Goal: Task Accomplishment & Management: Use online tool/utility

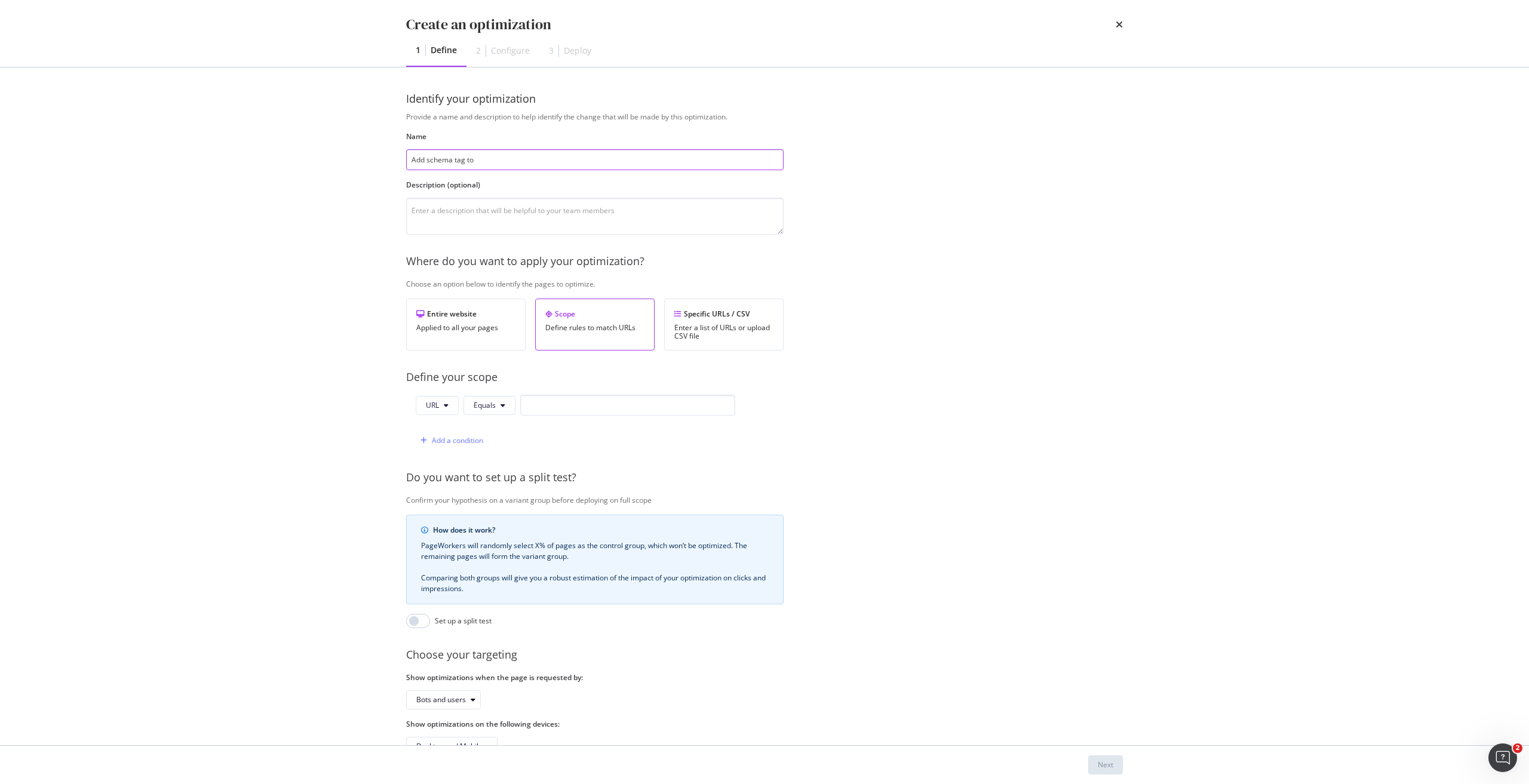
click at [548, 163] on input "Add schema tag to" at bounding box center [594, 160] width 378 height 21
type input "Add schema tag to iPhone 16 Pro Max"
click at [585, 404] on input "modal" at bounding box center [627, 405] width 215 height 21
click at [560, 399] on input "modal" at bounding box center [627, 405] width 215 height 21
paste input "[URL][DOMAIN_NAME]"
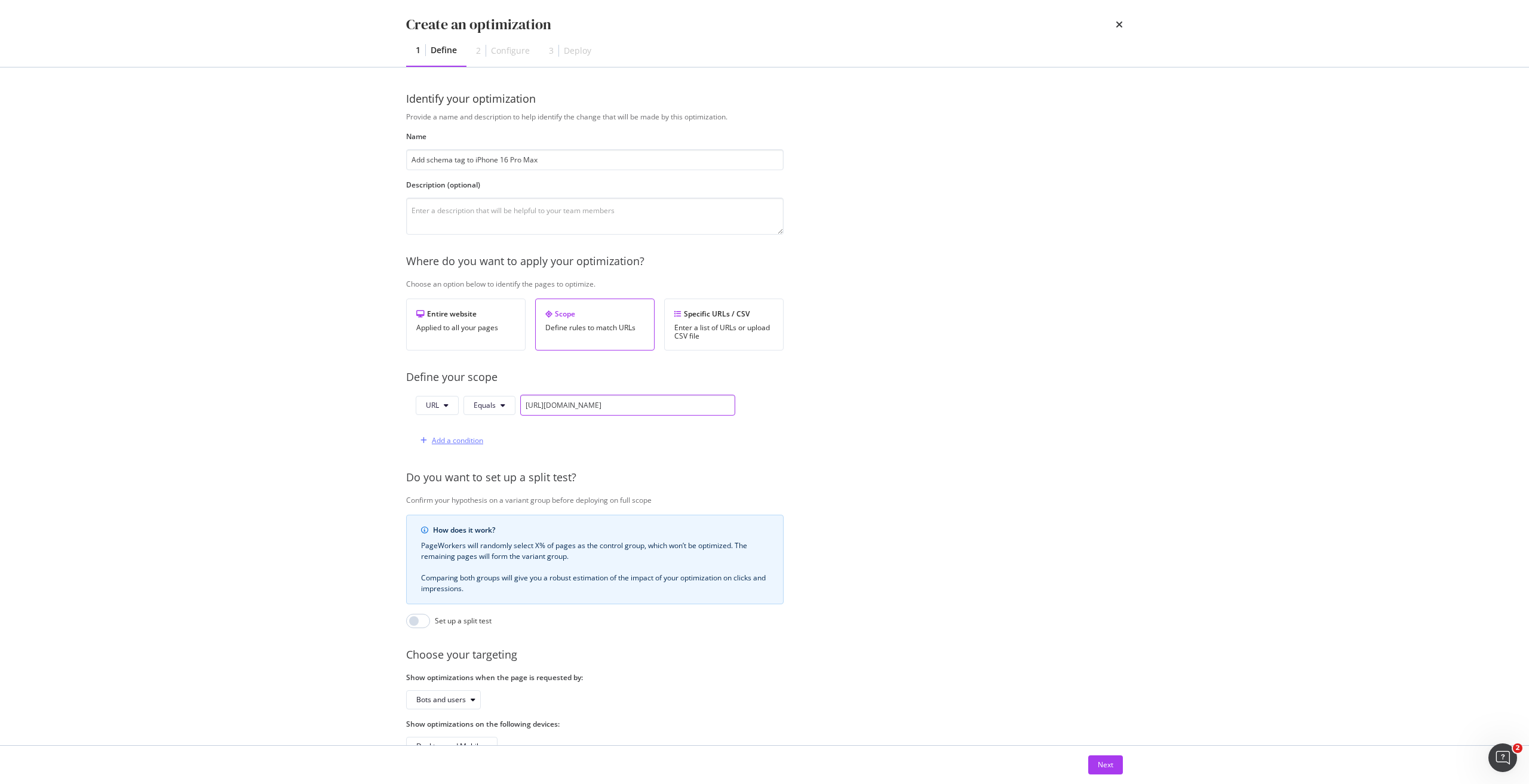
type input "[URL][DOMAIN_NAME]"
click at [466, 441] on div "Add a condition" at bounding box center [458, 440] width 51 height 10
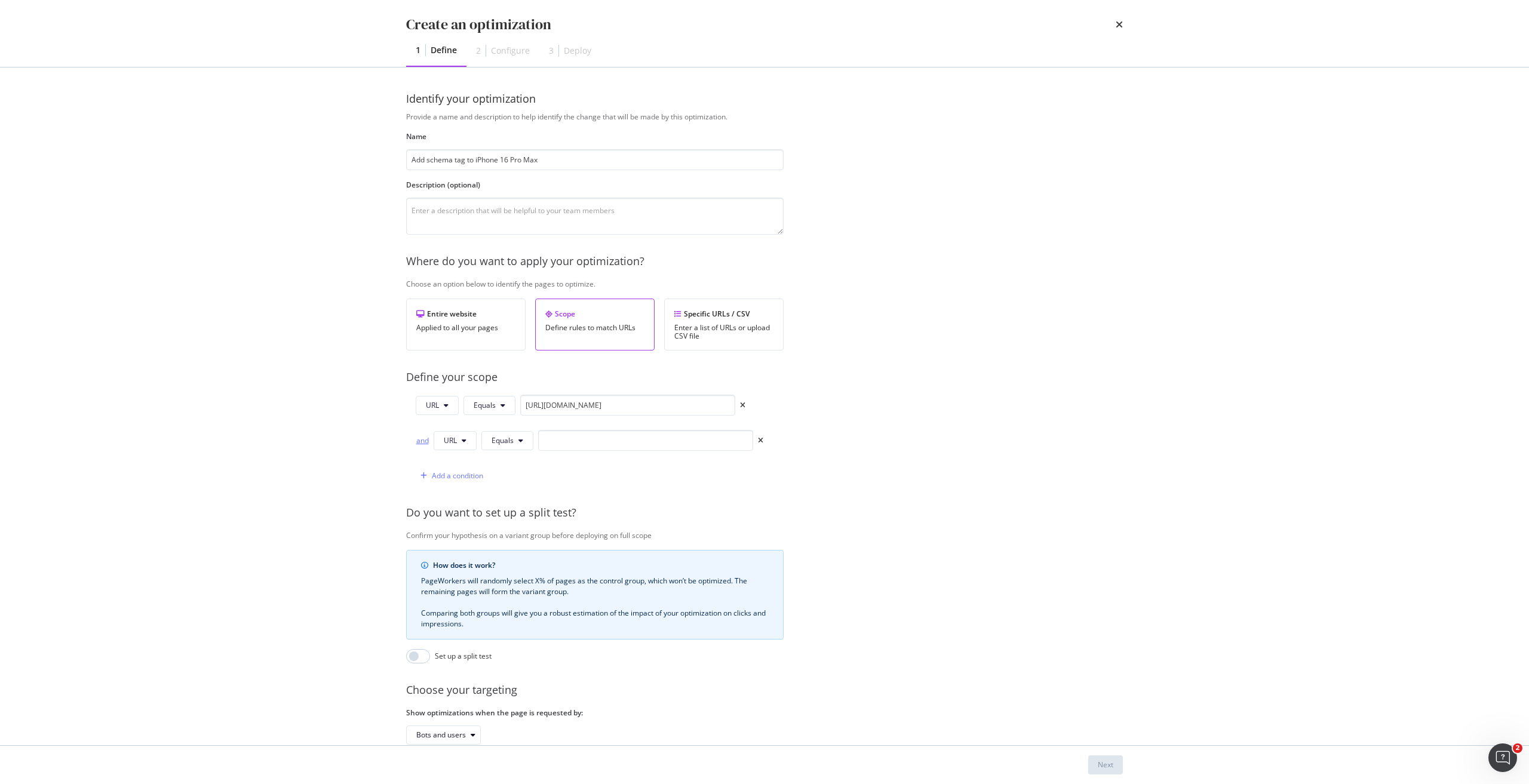
click at [424, 443] on div "and" at bounding box center [422, 440] width 13 height 10
click at [521, 439] on icon "modal" at bounding box center [520, 441] width 5 height 7
click at [539, 486] on span "Starts With" at bounding box center [527, 487] width 70 height 11
click at [565, 439] on input "modal" at bounding box center [659, 441] width 215 height 21
paste input "[URL][DOMAIN_NAME]"
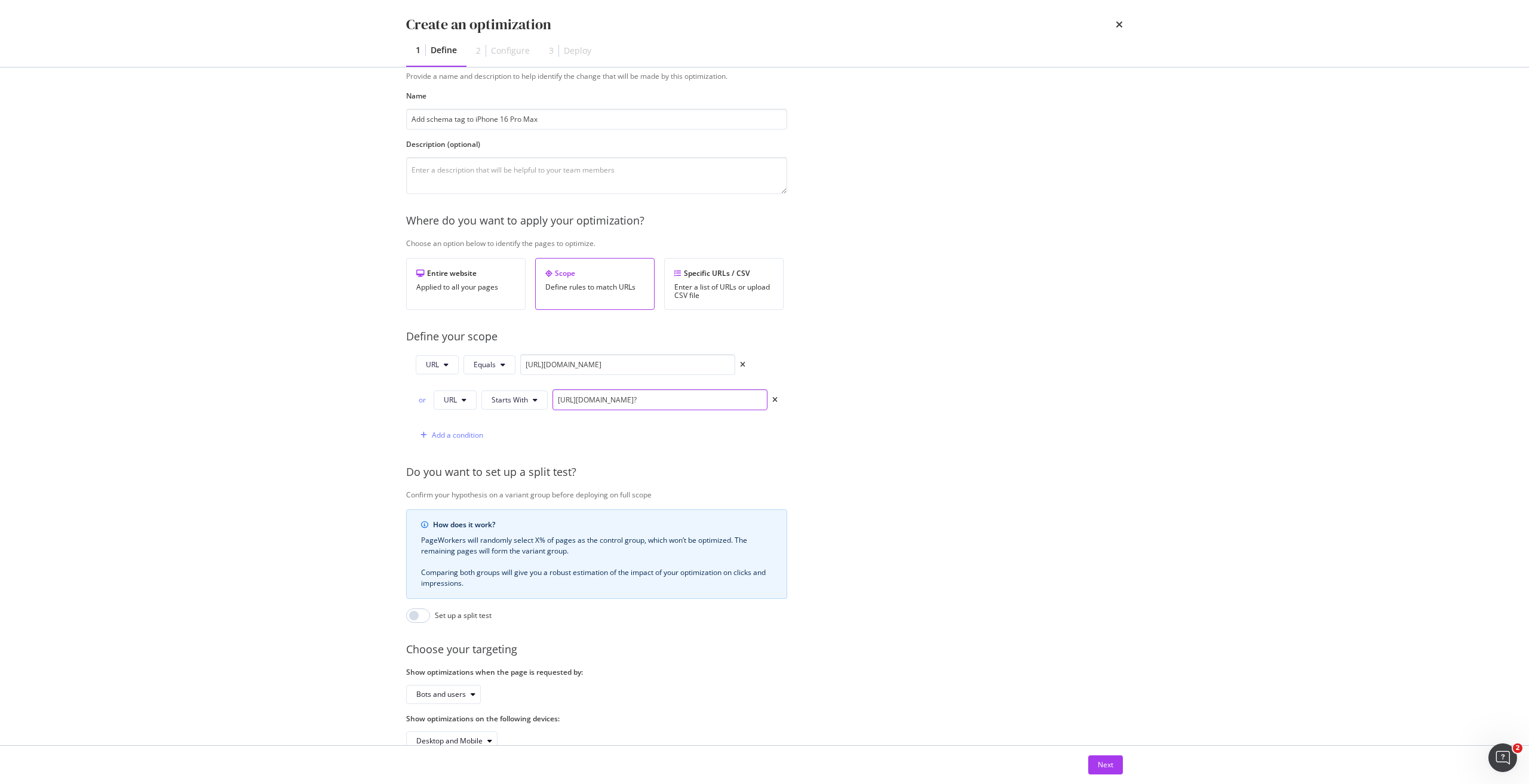
scroll to position [79, 0]
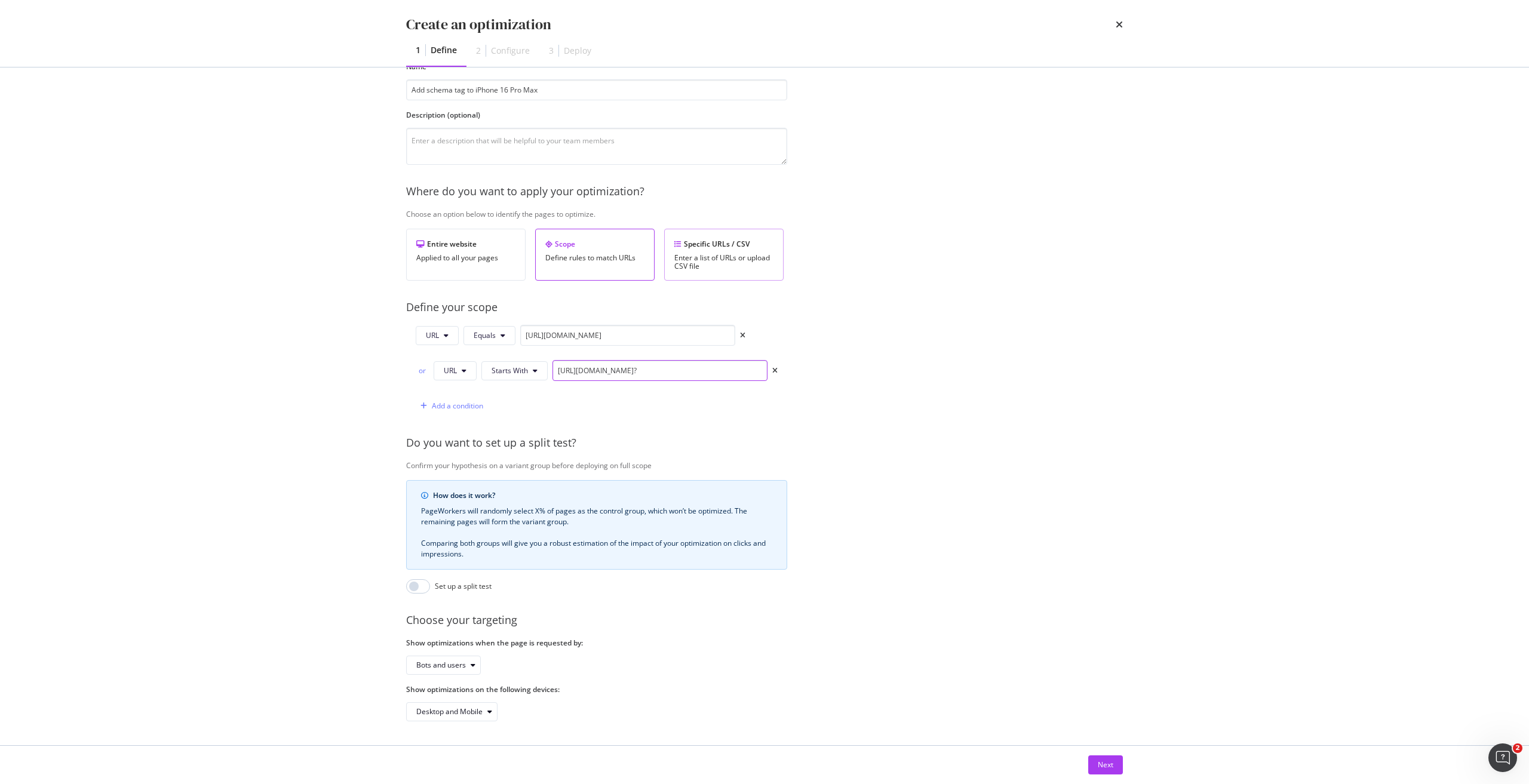
type input "[URL][DOMAIN_NAME]?"
click at [702, 242] on div "Specific URLs / CSV Enter a list of URLs or upload CSV file" at bounding box center [724, 254] width 120 height 52
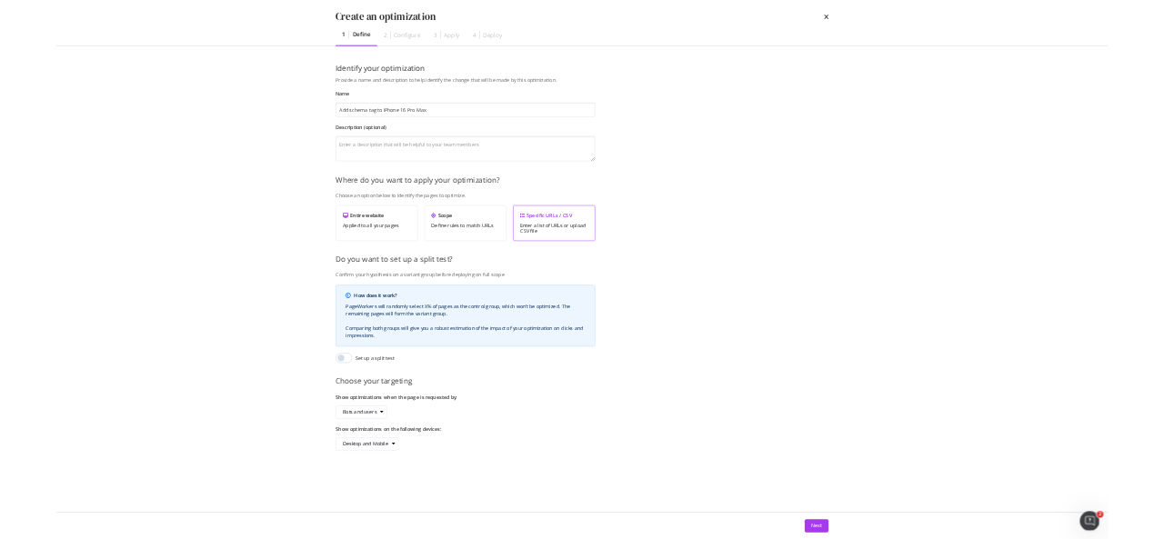
scroll to position [0, 0]
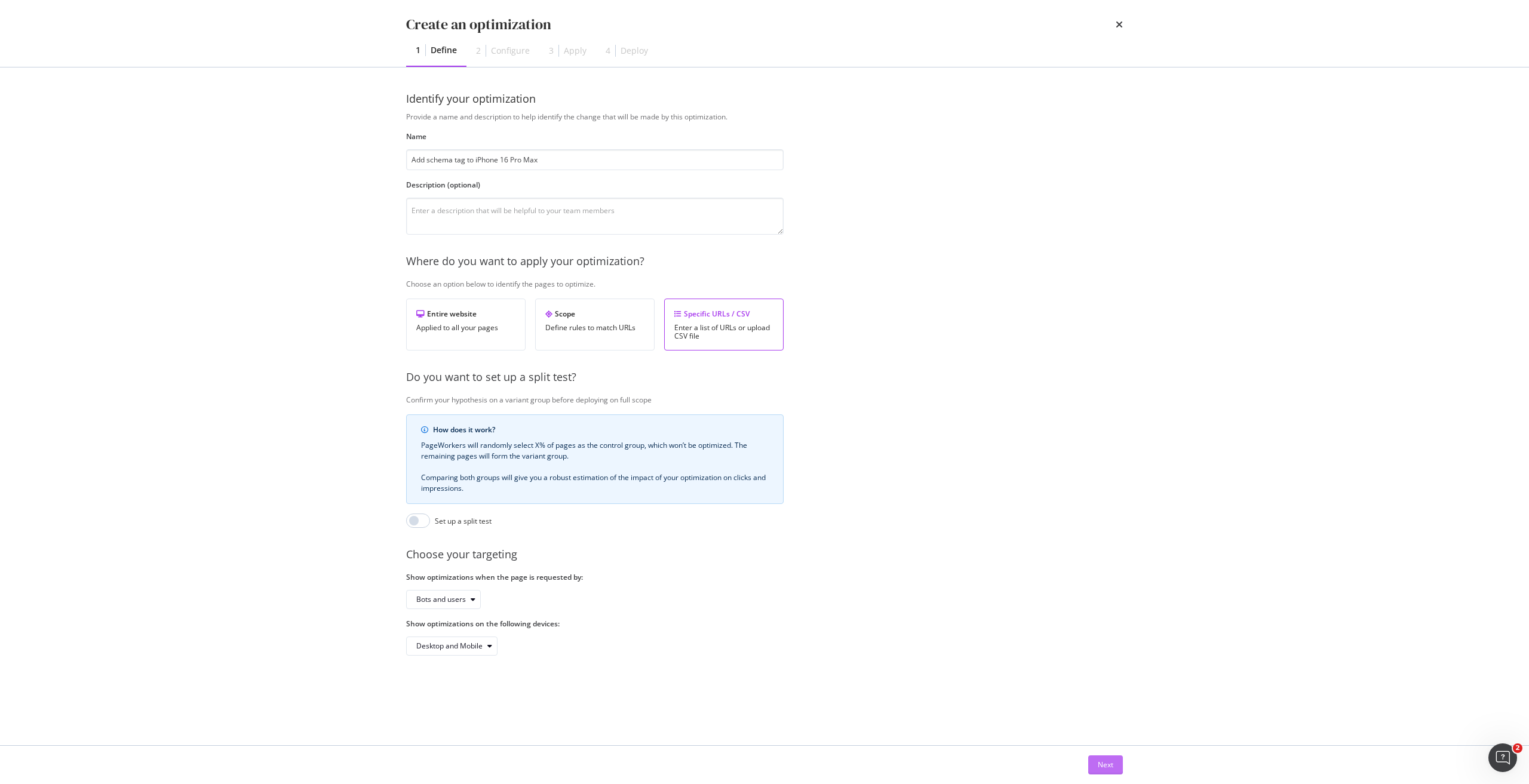
click at [1117, 765] on button "Next" at bounding box center [1105, 765] width 35 height 19
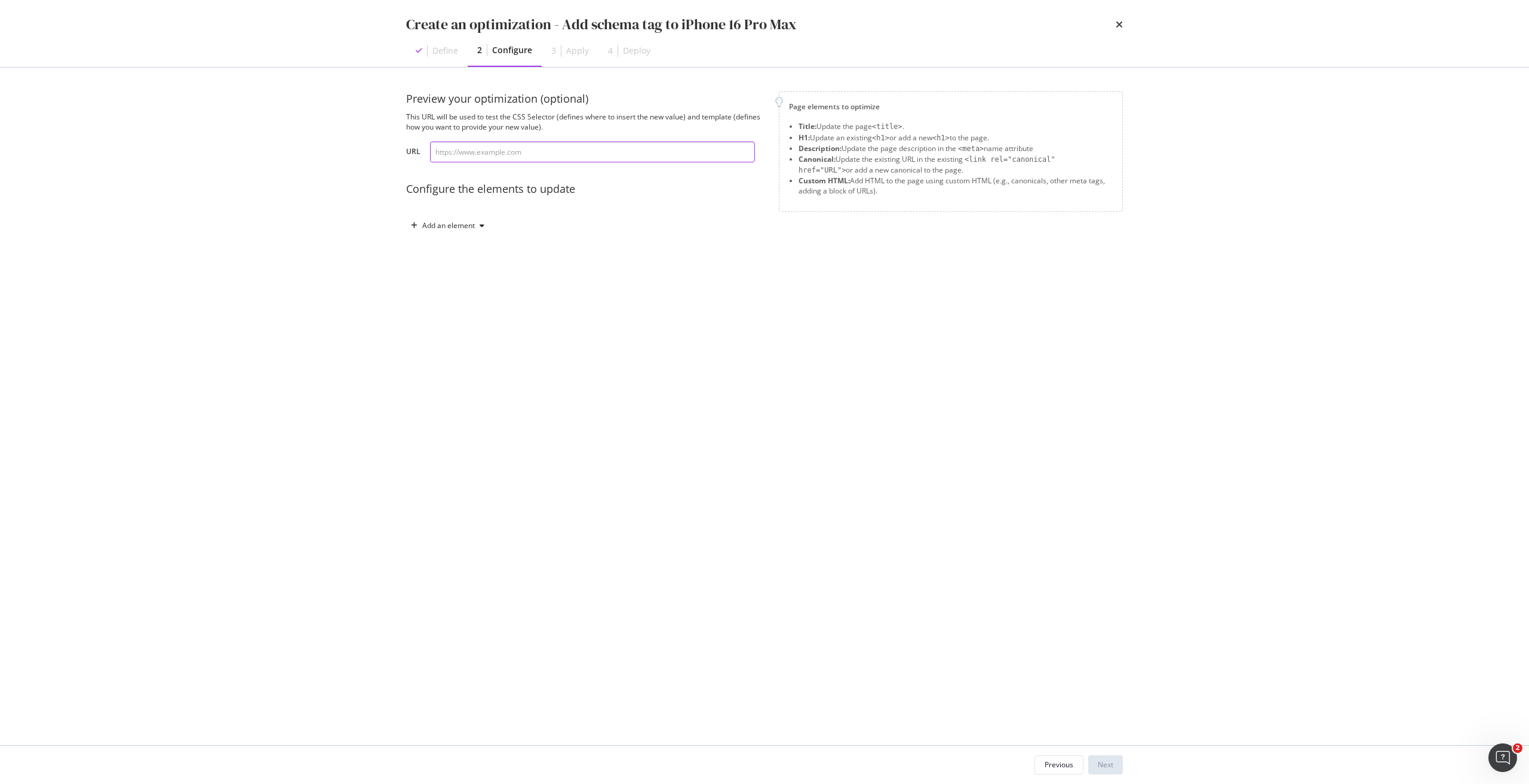
click at [470, 155] on input "modal" at bounding box center [592, 152] width 325 height 21
paste input "[URL][DOMAIN_NAME]"
type input "[URL][DOMAIN_NAME]"
click at [462, 227] on div "Add an element" at bounding box center [449, 225] width 53 height 7
click at [473, 334] on div "Custom HTML" at bounding box center [454, 328] width 81 height 15
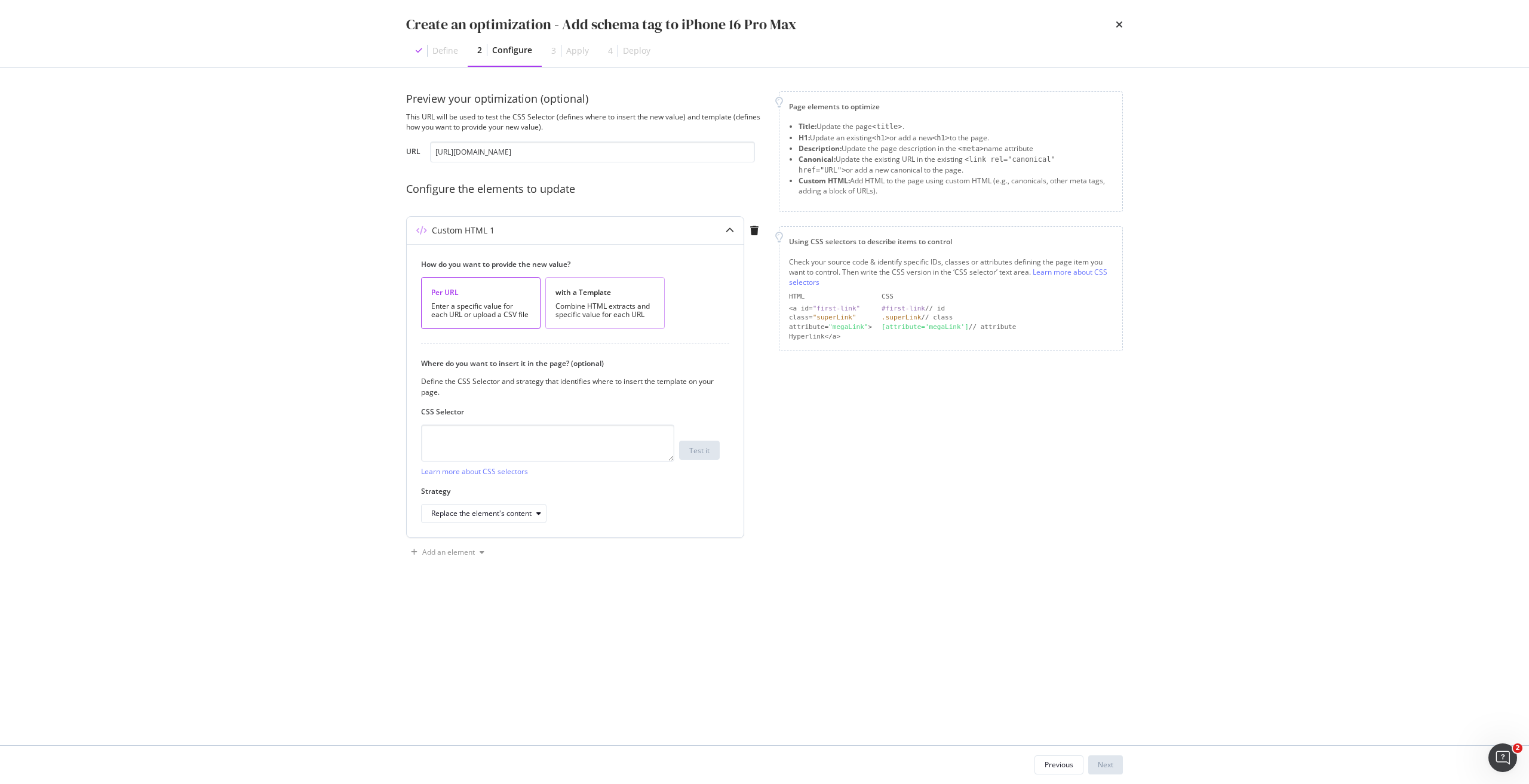
click at [604, 296] on div "with a Template" at bounding box center [605, 292] width 99 height 10
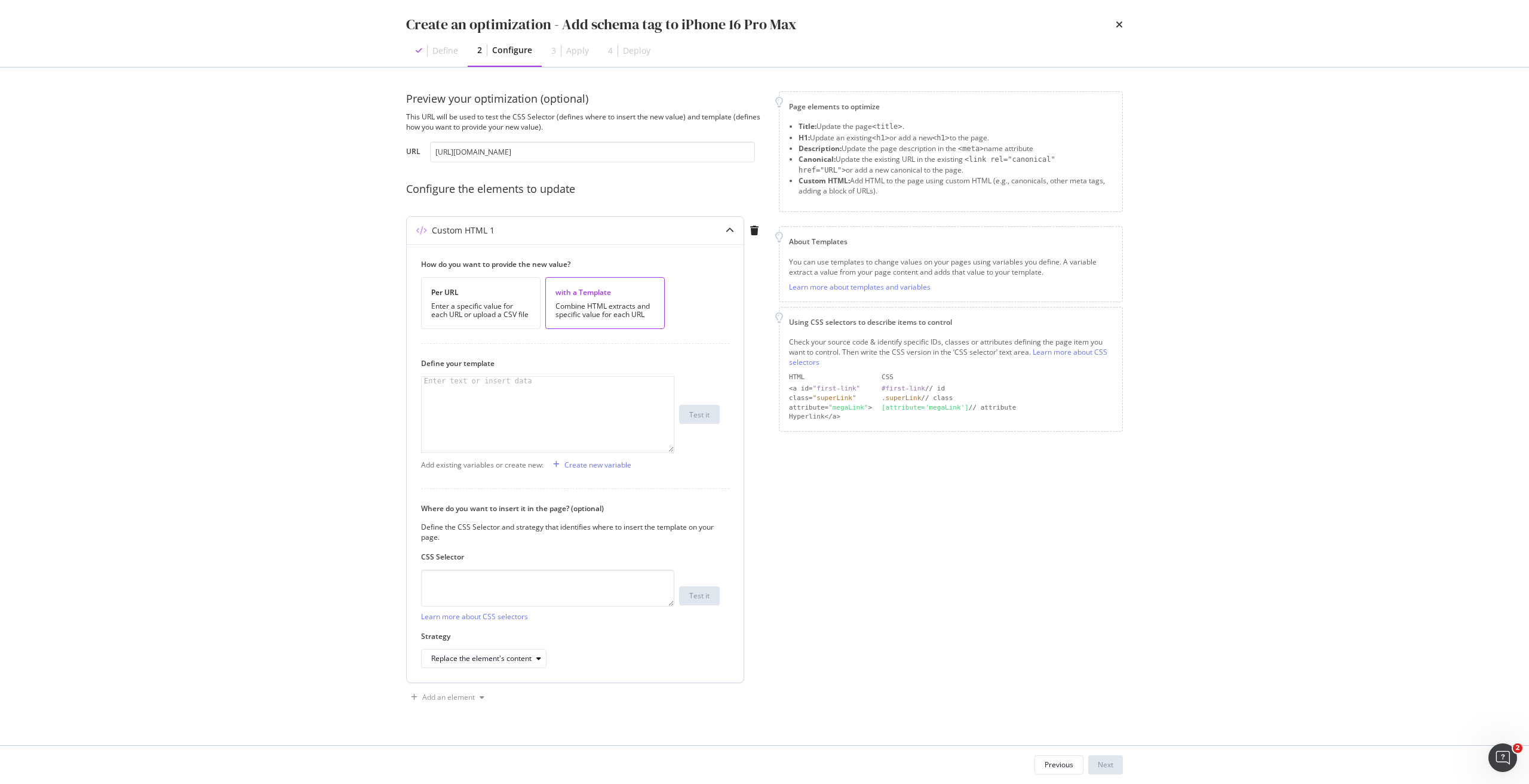
click at [485, 377] on div "Enter text or insert data" at bounding box center [478, 381] width 113 height 9
click at [514, 314] on div "Enter a specific value for each URL or upload a CSV file" at bounding box center [481, 310] width 99 height 16
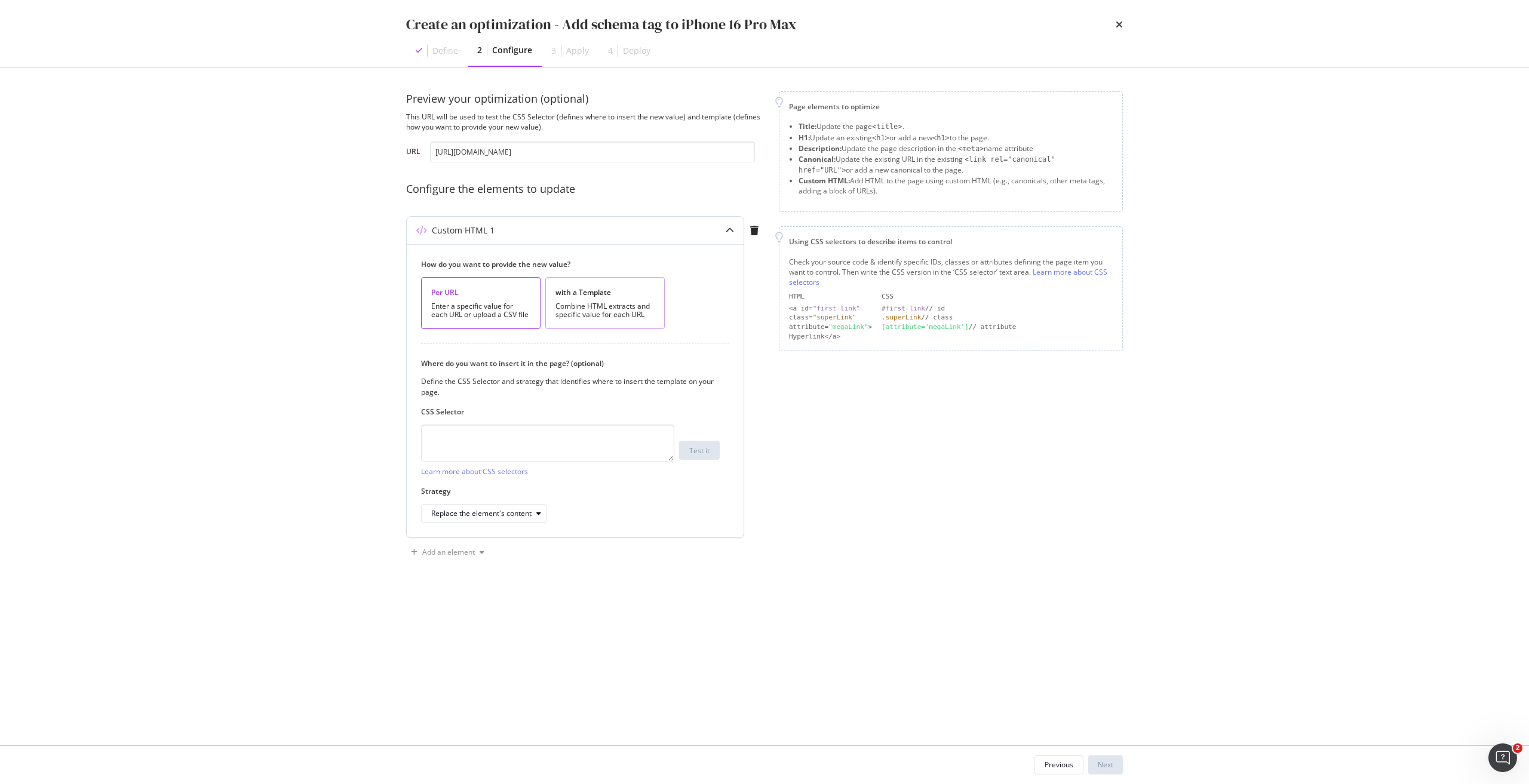
click at [587, 303] on div "Combine HTML extracts and specific value for each URL" at bounding box center [605, 310] width 99 height 16
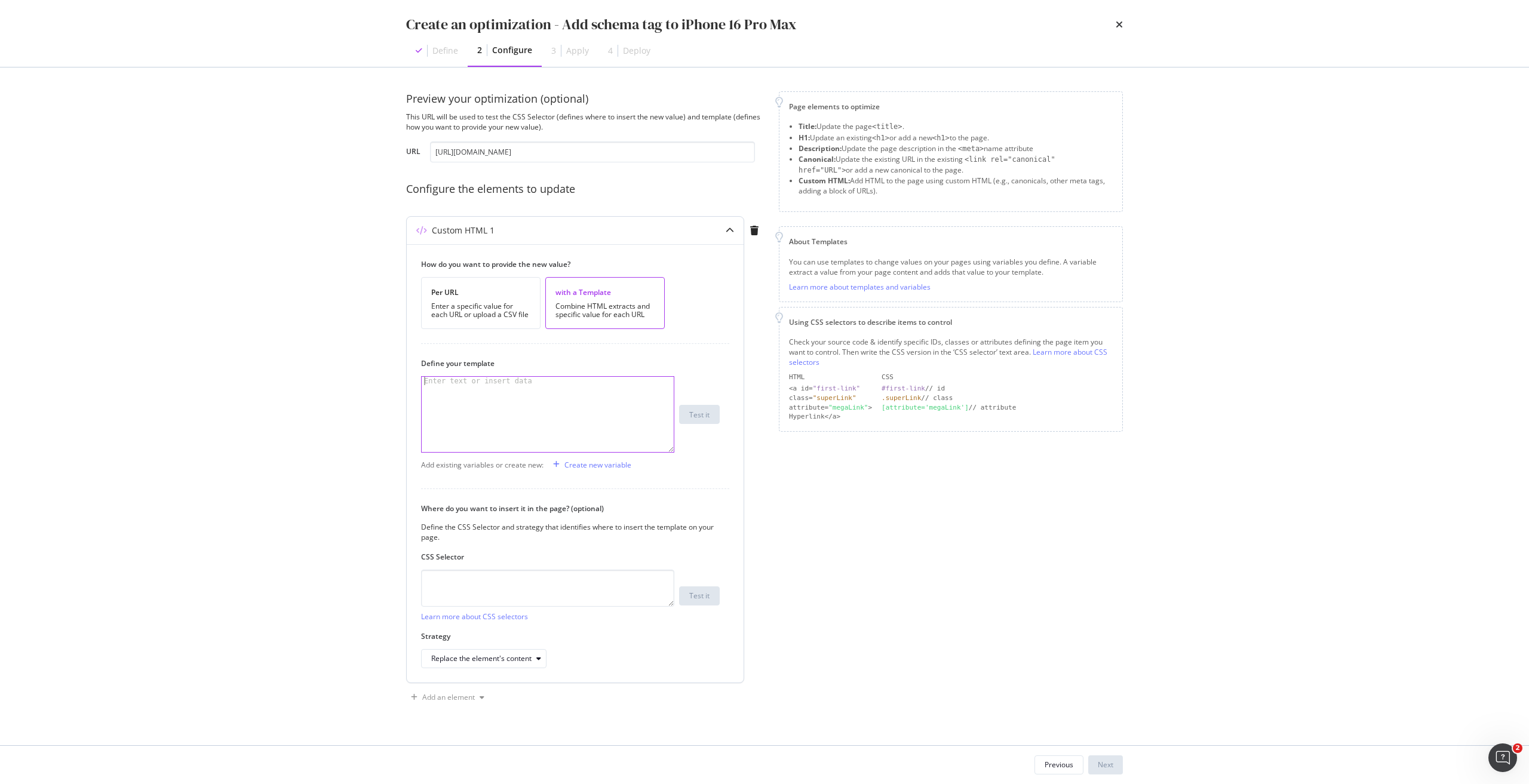
click at [579, 389] on div "modal" at bounding box center [548, 423] width 252 height 92
click at [612, 469] on div "Create new variable" at bounding box center [598, 464] width 67 height 10
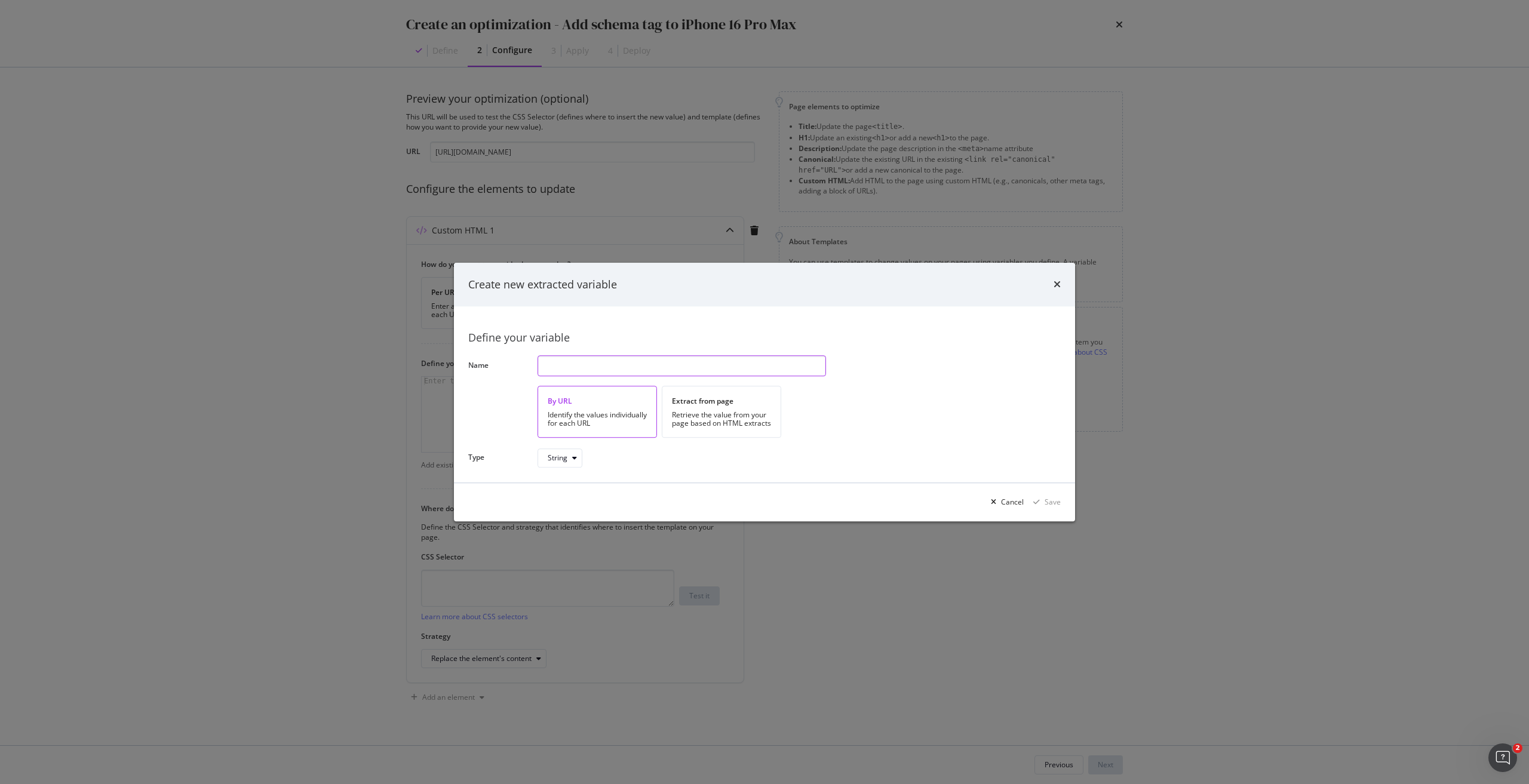
click at [618, 366] on input "modal" at bounding box center [682, 366] width 288 height 21
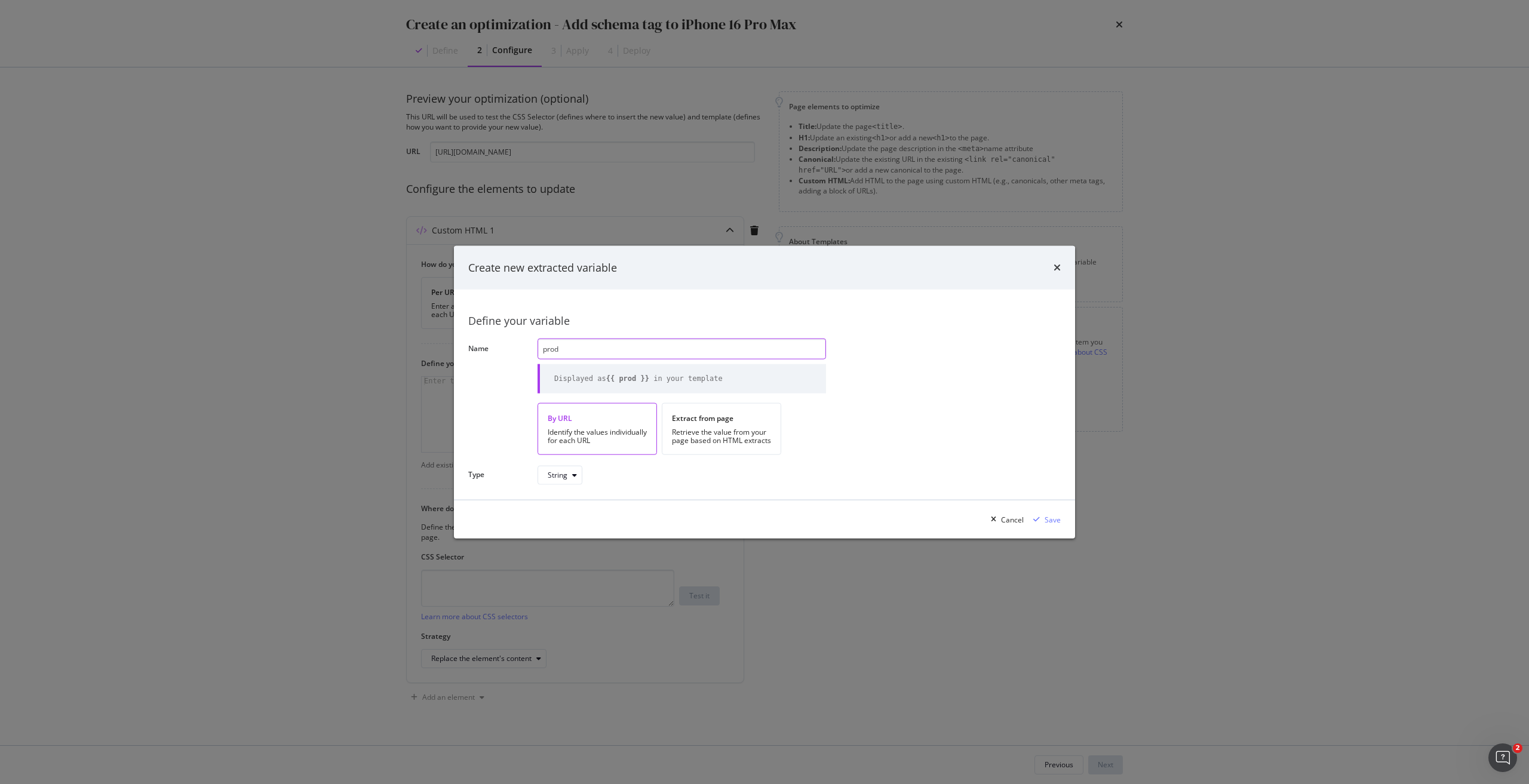
click at [582, 347] on input "prod" at bounding box center [682, 349] width 288 height 21
paste input "uct schema"
type input "product schema"
click at [1047, 520] on div "Save" at bounding box center [1053, 519] width 16 height 10
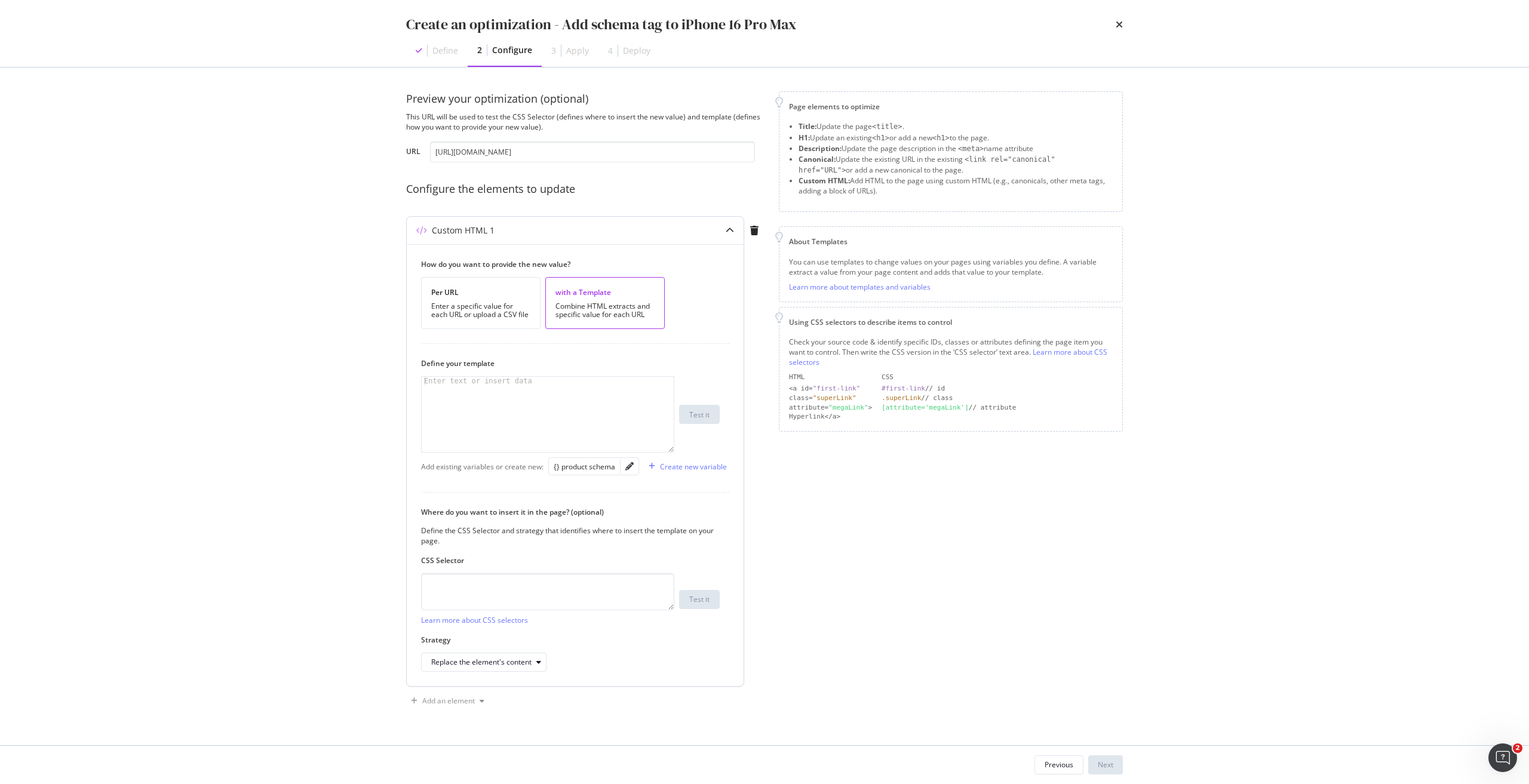
click at [446, 397] on div "modal" at bounding box center [548, 423] width 252 height 92
paste textarea "{{ product_schema | safe}}"
type textarea "{{ product_schema | safe}}"
click at [538, 607] on textarea "modal" at bounding box center [548, 592] width 254 height 37
paste textarea "head > script[type='application/ld+json']"
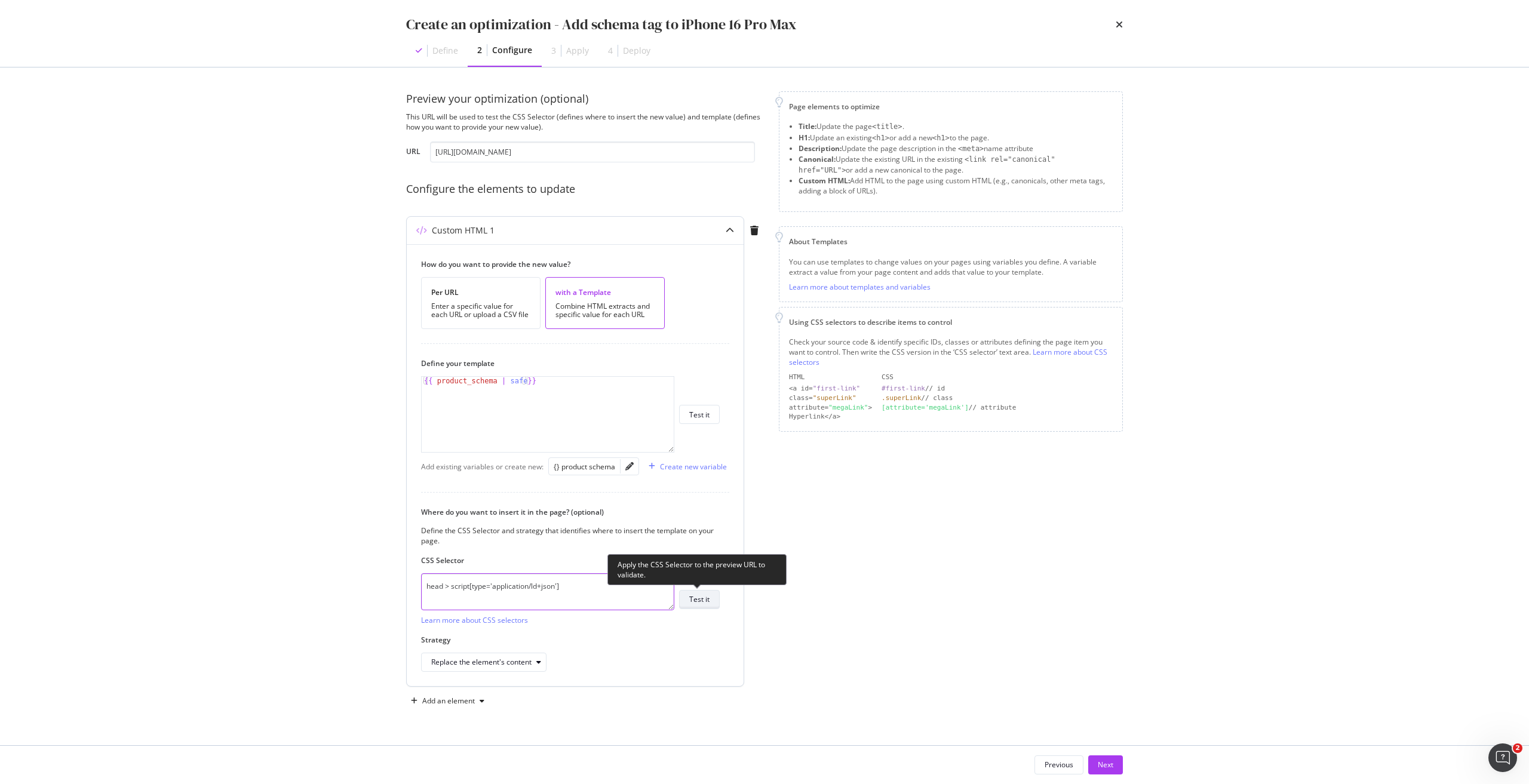
type textarea "head > script[type='application/ld+json']"
click at [694, 592] on div "Test it" at bounding box center [699, 599] width 20 height 16
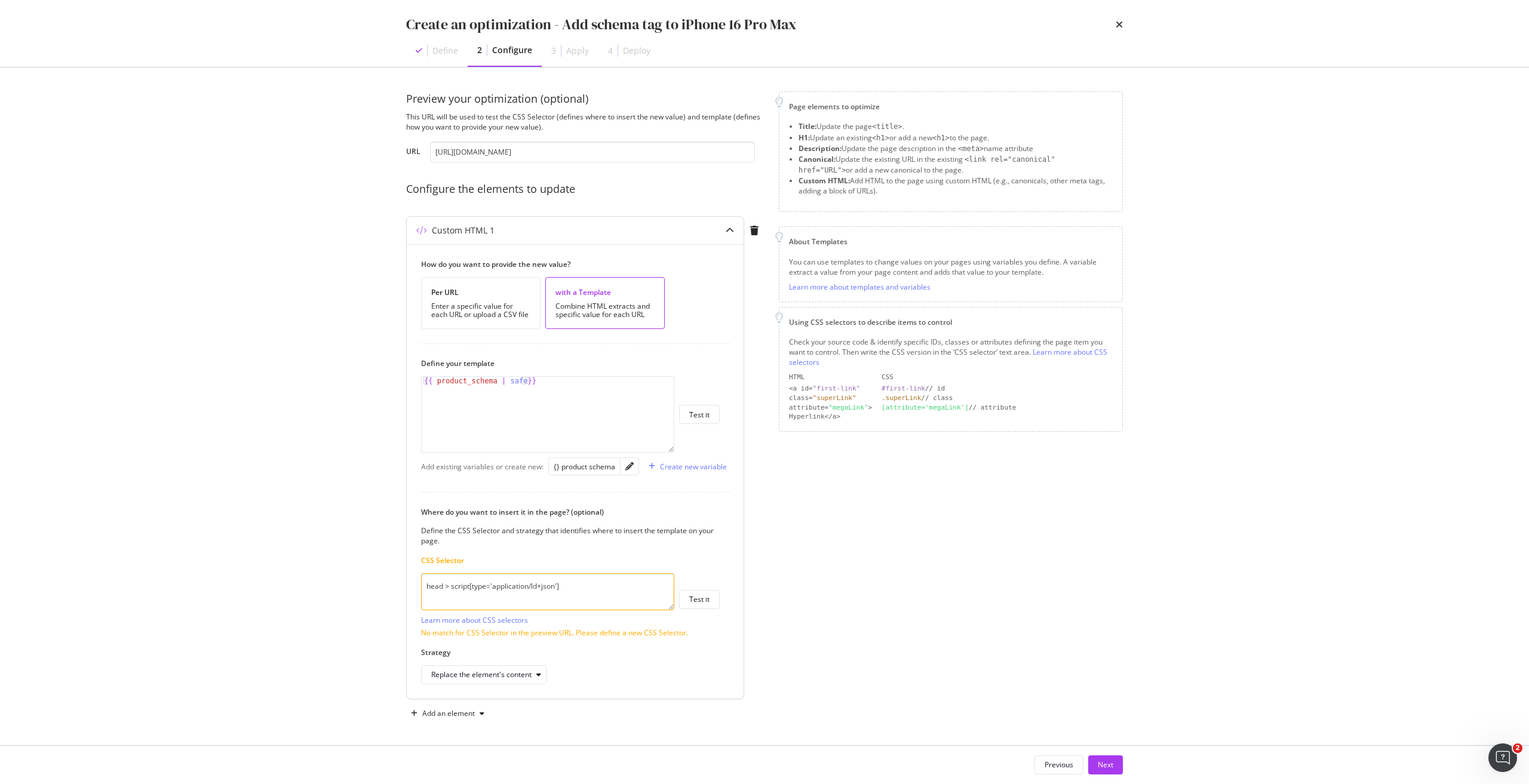
drag, startPoint x: 585, startPoint y: 583, endPoint x: 413, endPoint y: 577, distance: 172.1
click at [413, 577] on div "How do you want to provide the new value? Per URL Enter a specific value for ea…" at bounding box center [575, 471] width 337 height 454
click at [584, 609] on textarea "head > script[type='application/ld+json']" at bounding box center [548, 592] width 254 height 37
click at [579, 591] on textarea "head > script[type='application/ld+json']" at bounding box center [548, 592] width 254 height 37
drag, startPoint x: 575, startPoint y: 588, endPoint x: 451, endPoint y: 594, distance: 124.1
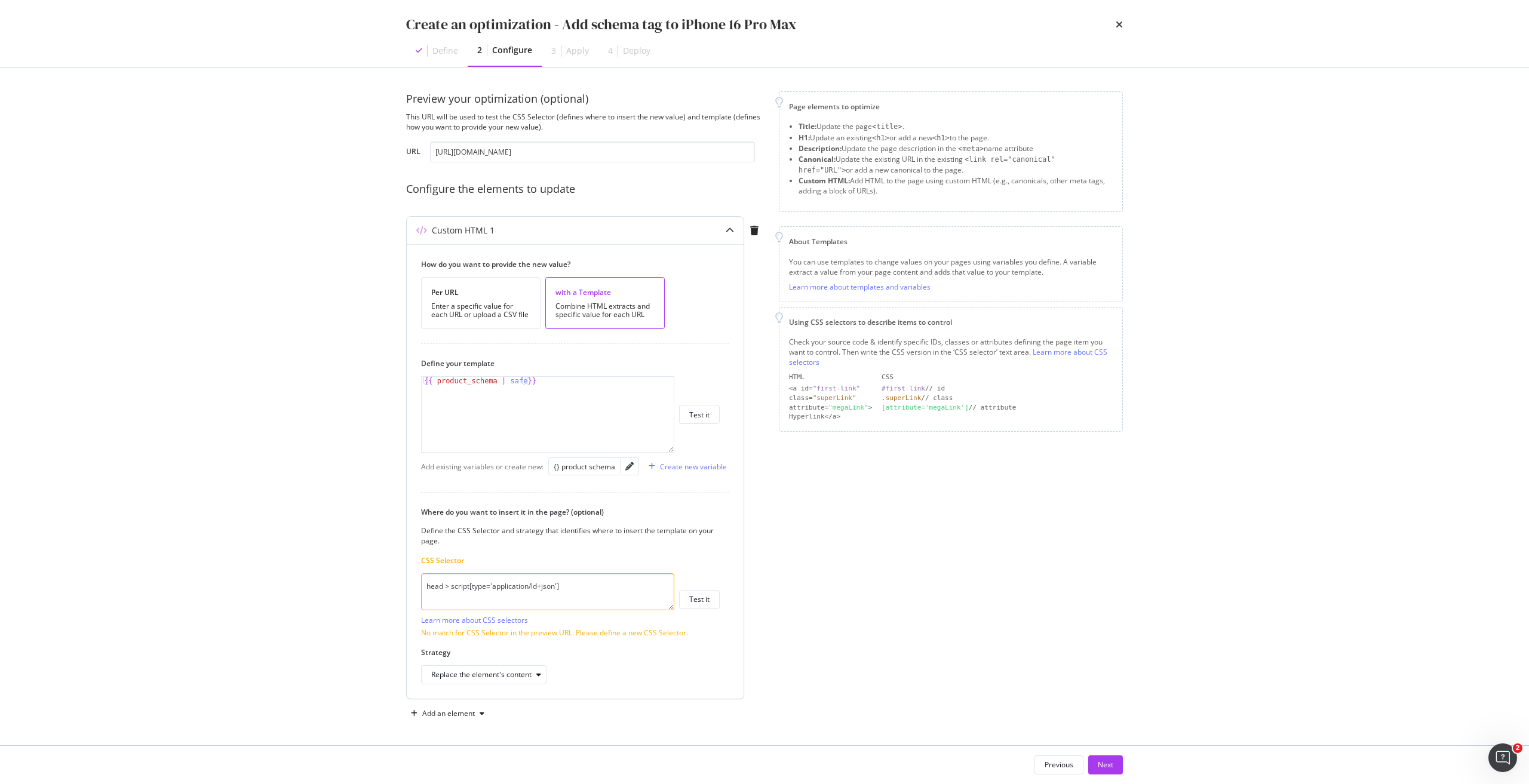
click at [451, 594] on textarea "head > script[type='application/ld+json']" at bounding box center [548, 592] width 254 height 37
click at [572, 588] on textarea "head > script[type='application/ld+json']" at bounding box center [548, 592] width 254 height 37
click at [1100, 768] on div "Next" at bounding box center [1106, 764] width 16 height 10
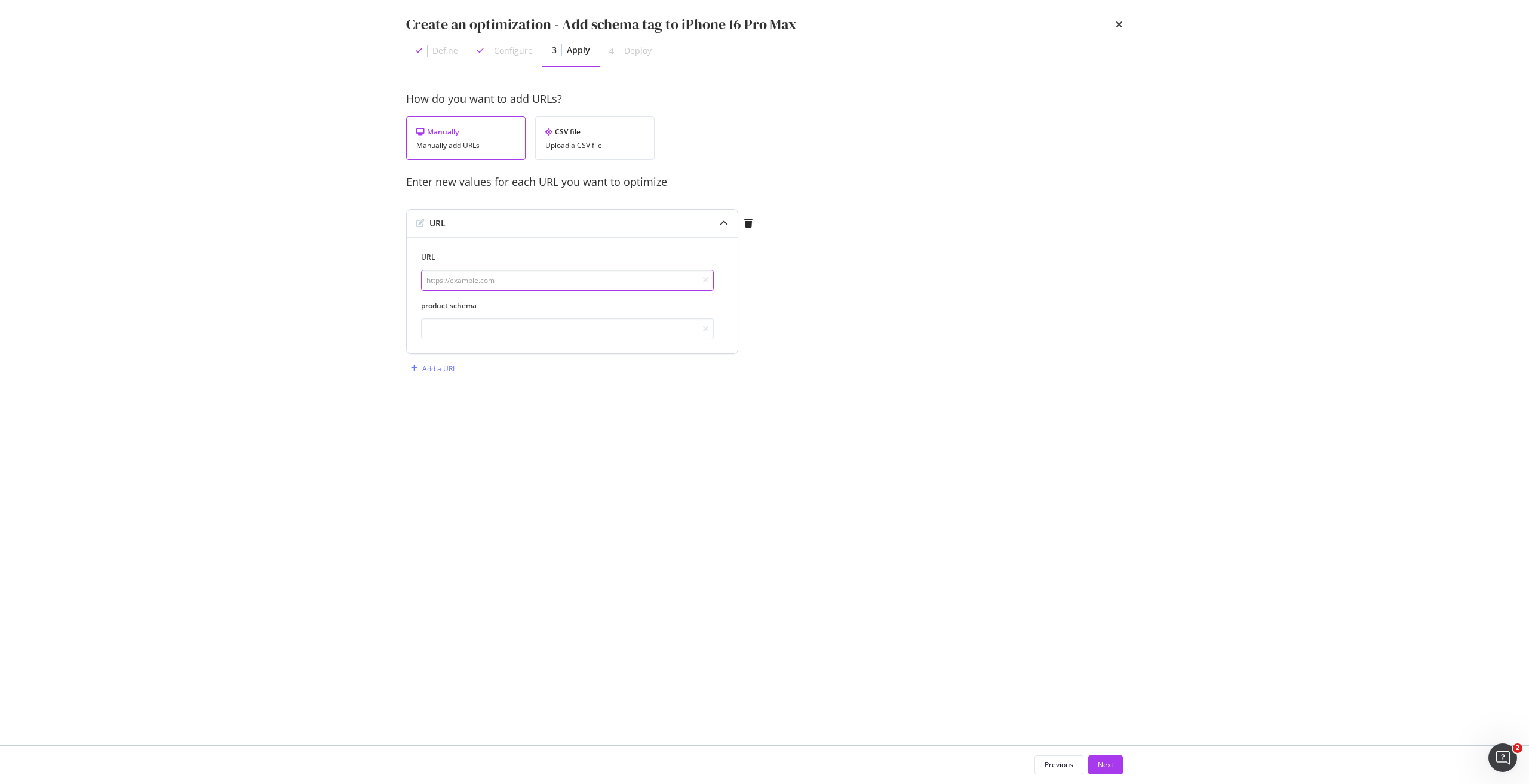
click at [617, 273] on input "modal" at bounding box center [567, 280] width 293 height 21
paste input "[URL][DOMAIN_NAME]"
type input "[URL][DOMAIN_NAME]"
click at [645, 327] on input "modal" at bounding box center [567, 329] width 293 height 21
click at [657, 280] on input "[URL][DOMAIN_NAME]" at bounding box center [567, 280] width 293 height 21
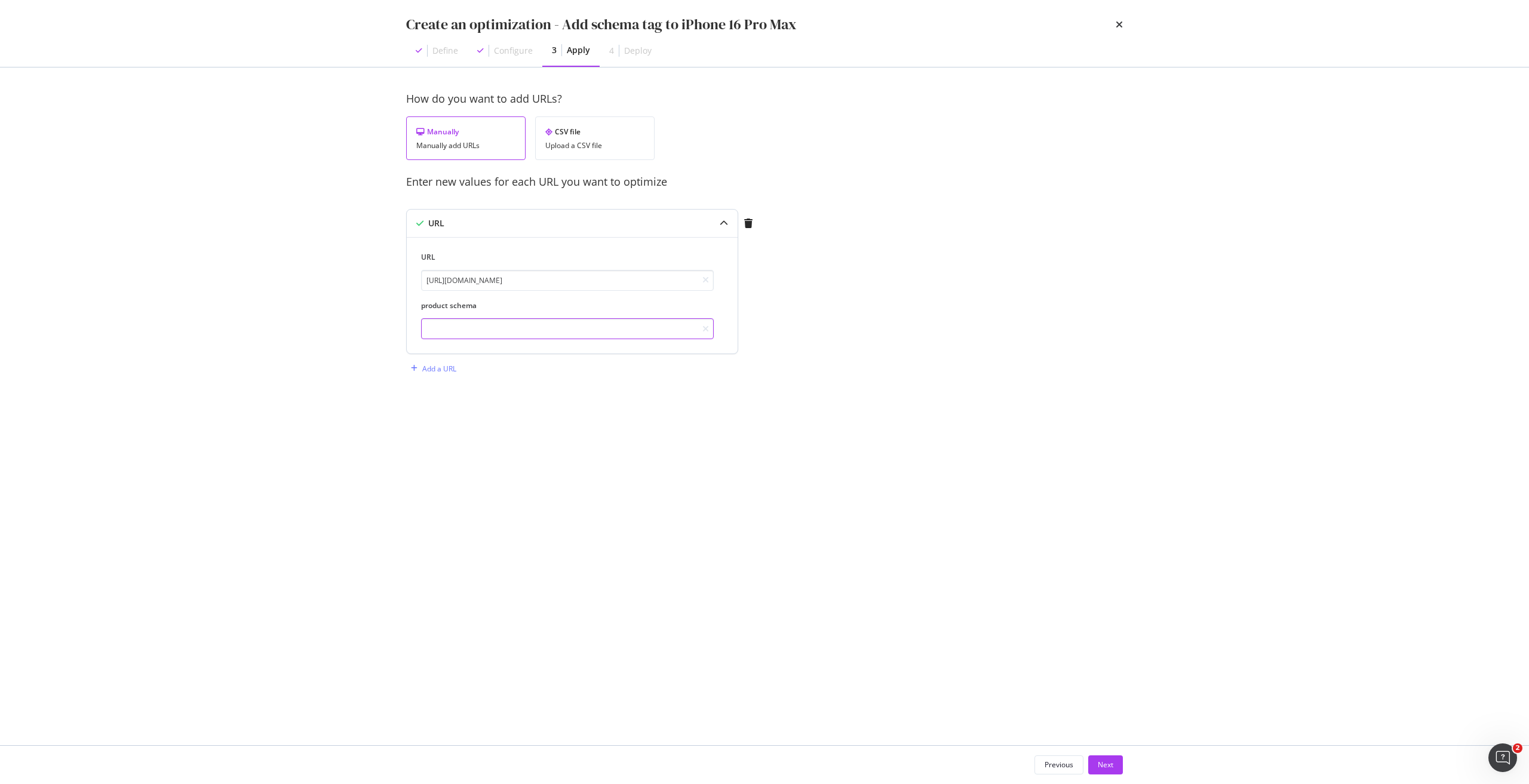
click at [640, 327] on input "modal" at bounding box center [567, 329] width 293 height 21
click at [505, 333] on input "modal" at bounding box center [567, 329] width 293 height 21
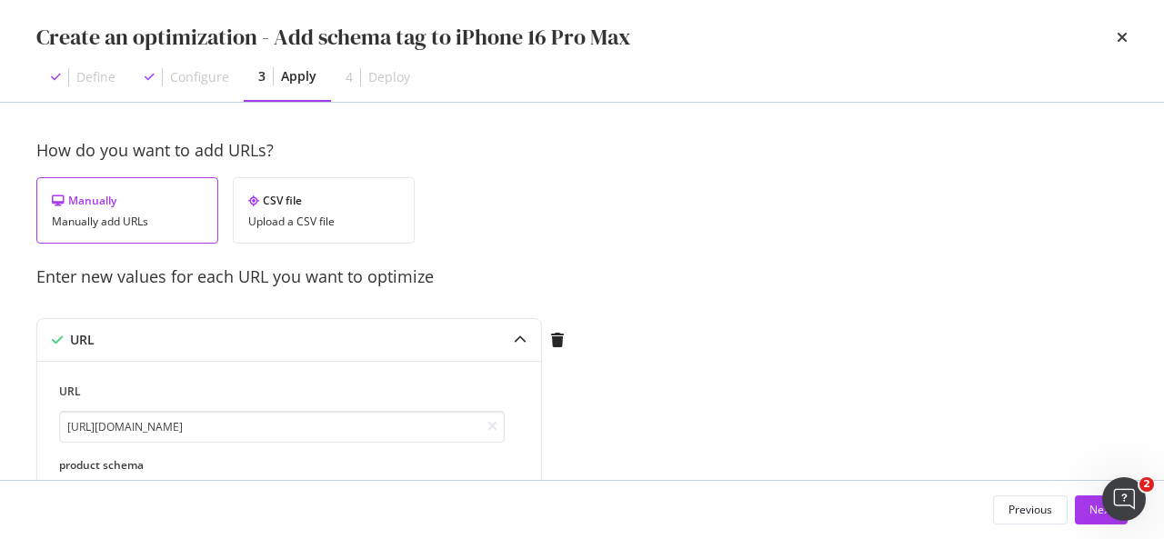
scroll to position [128, 0]
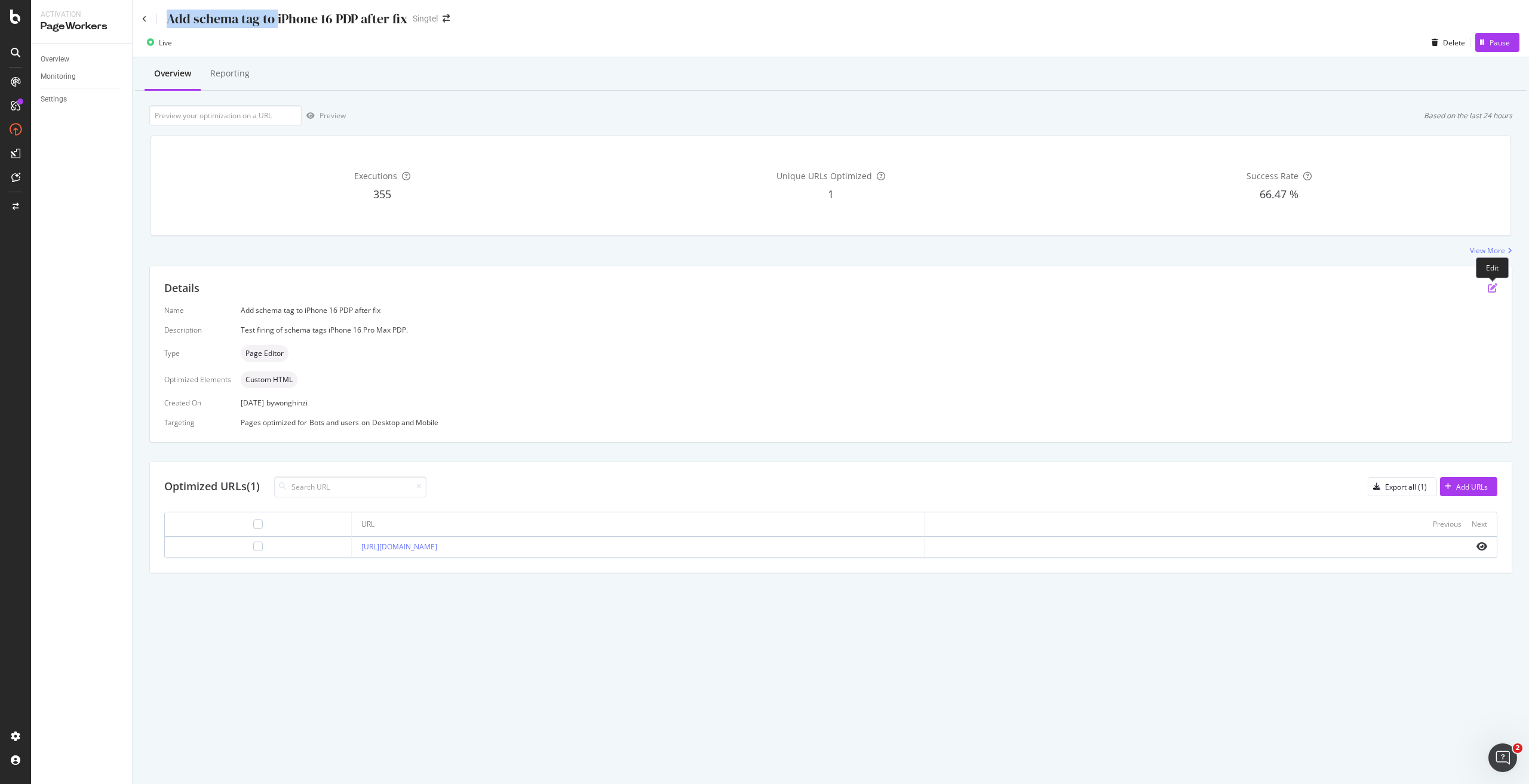
click at [1495, 284] on icon "pen-to-square" at bounding box center [1493, 288] width 10 height 10
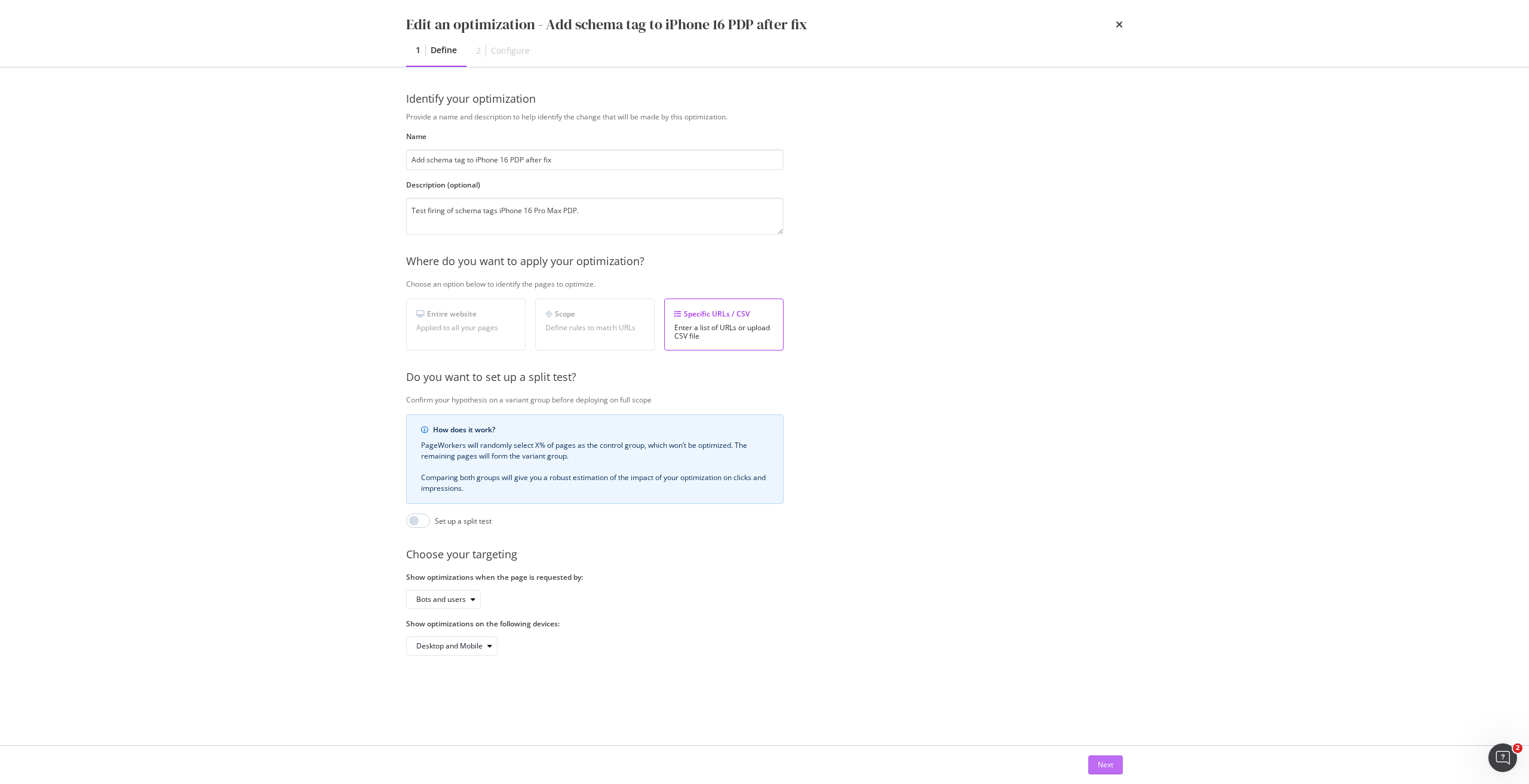
click at [1103, 756] on div "Next" at bounding box center [1106, 764] width 16 height 18
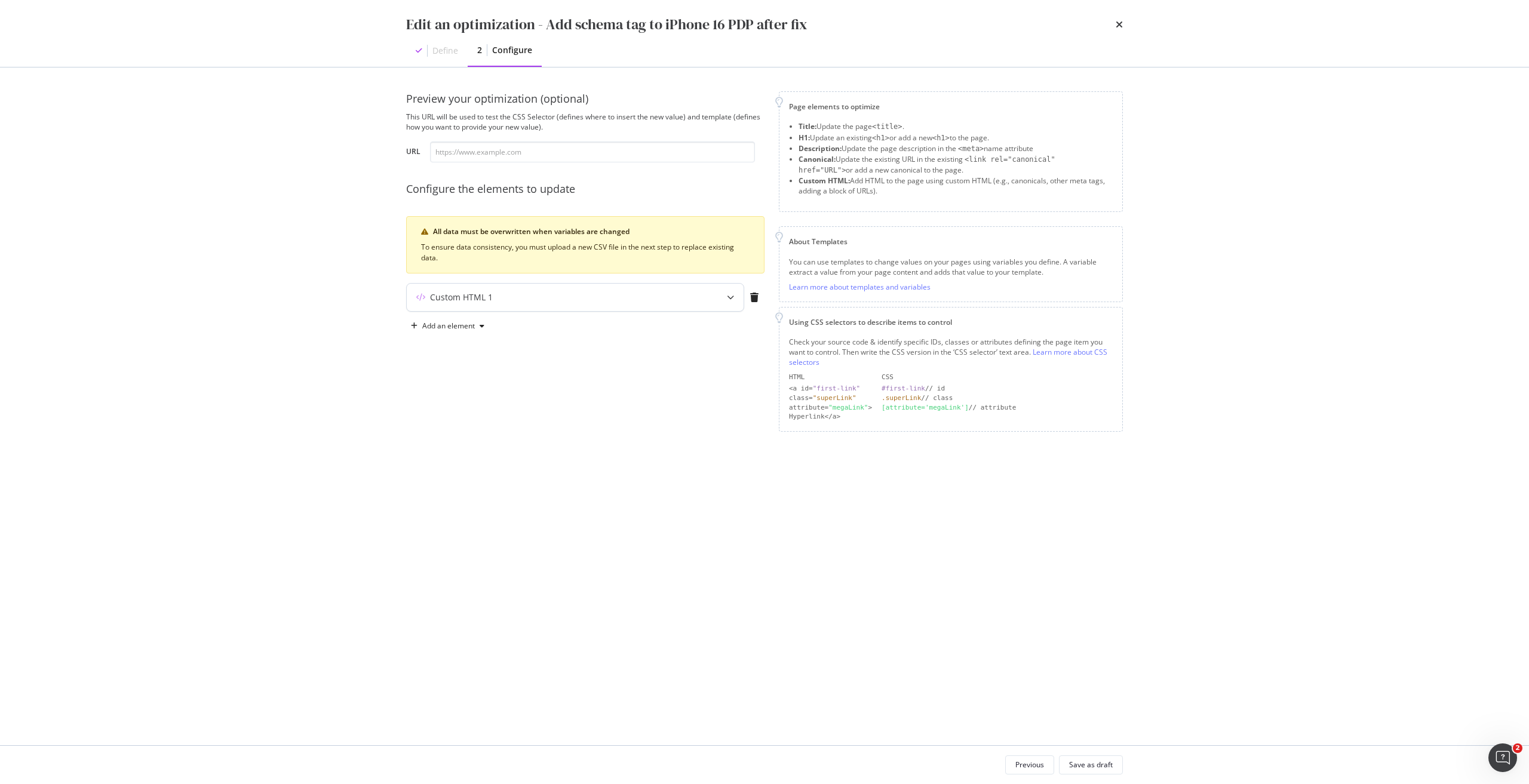
click at [604, 307] on div "Custom HTML 1" at bounding box center [575, 297] width 337 height 28
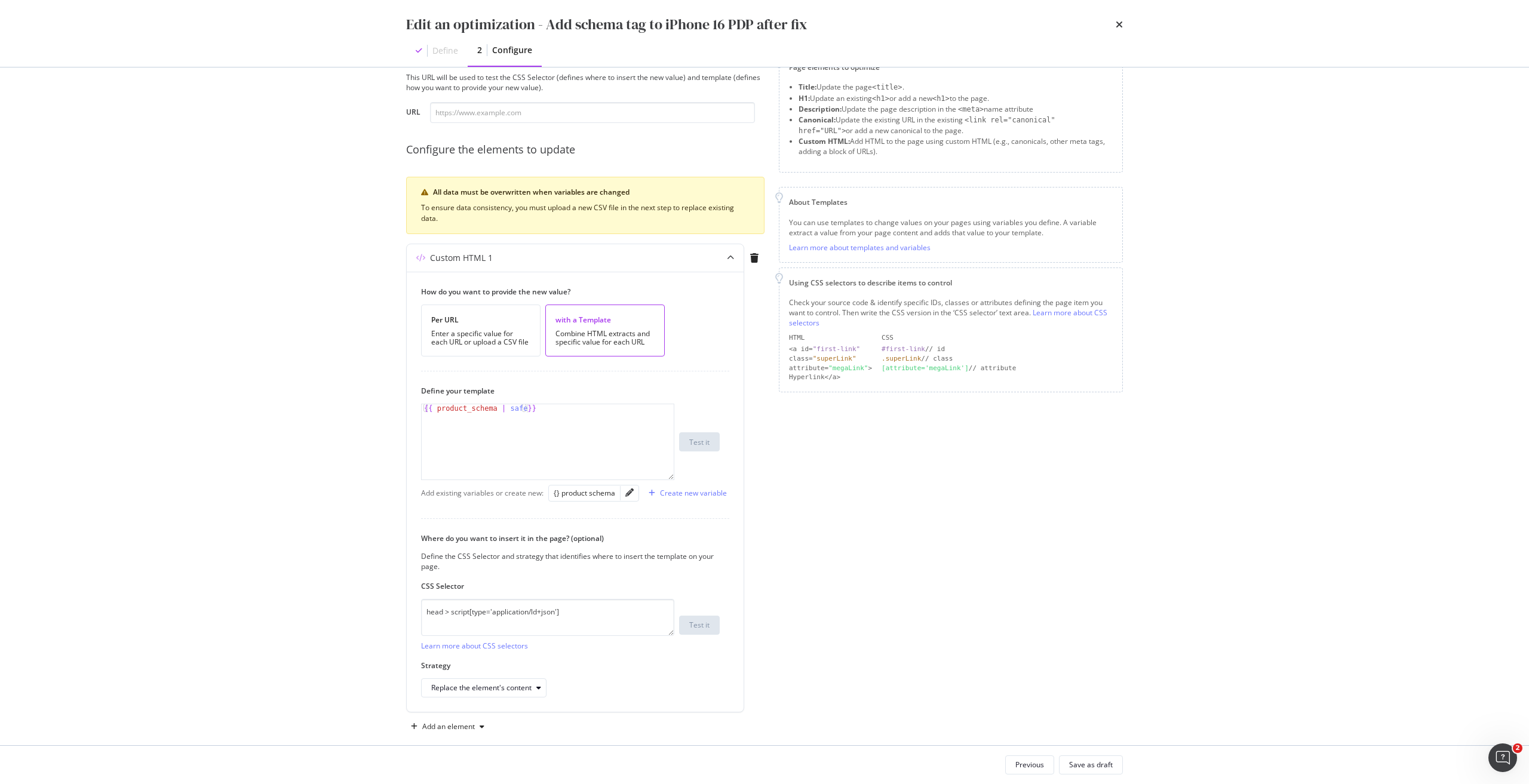
scroll to position [54, 0]
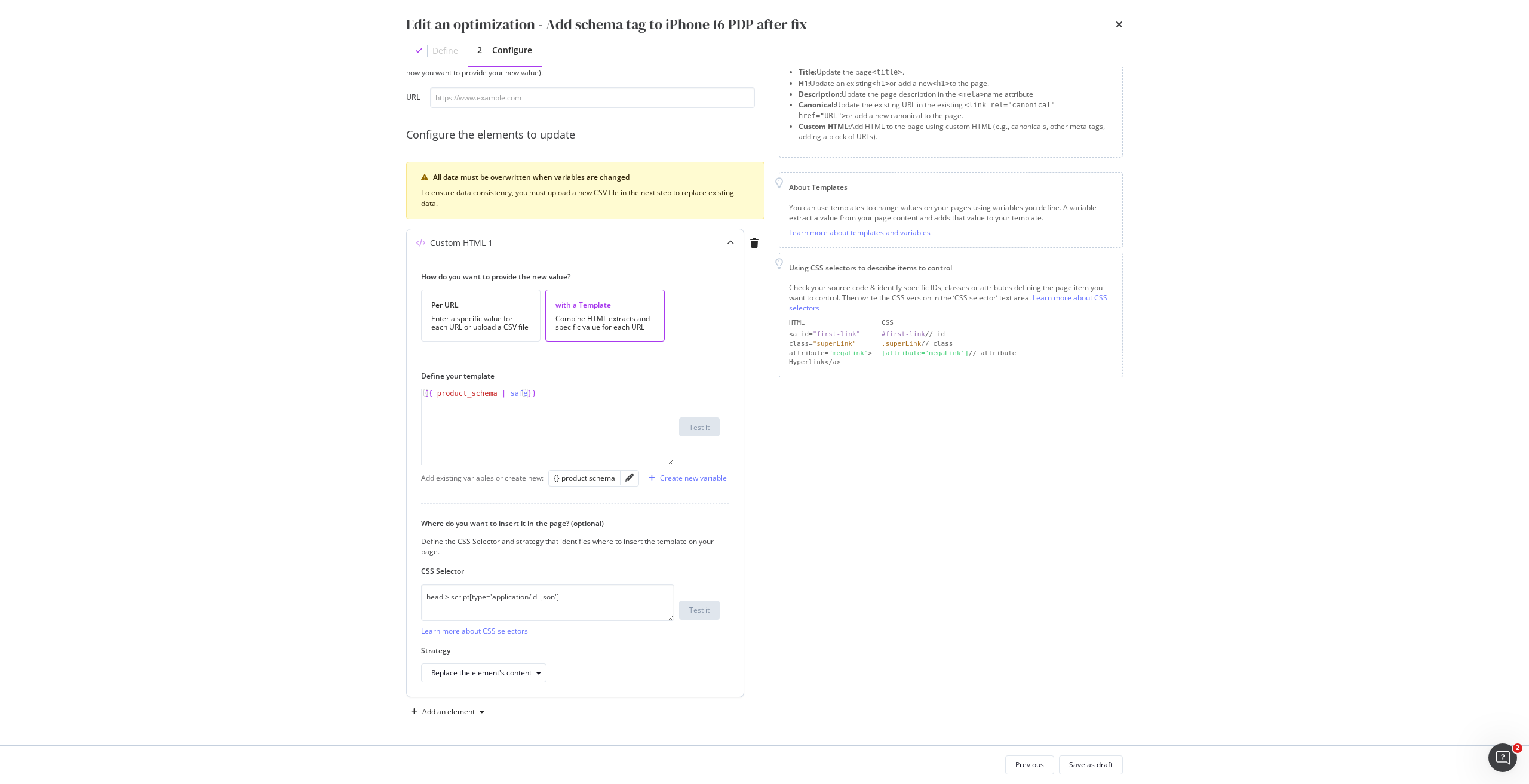
type textarea "{{ product_schema | safe}}"
click at [477, 396] on div "{{ product_schema | safe }}" at bounding box center [548, 435] width 252 height 92
click at [628, 479] on icon "pencil" at bounding box center [629, 477] width 9 height 9
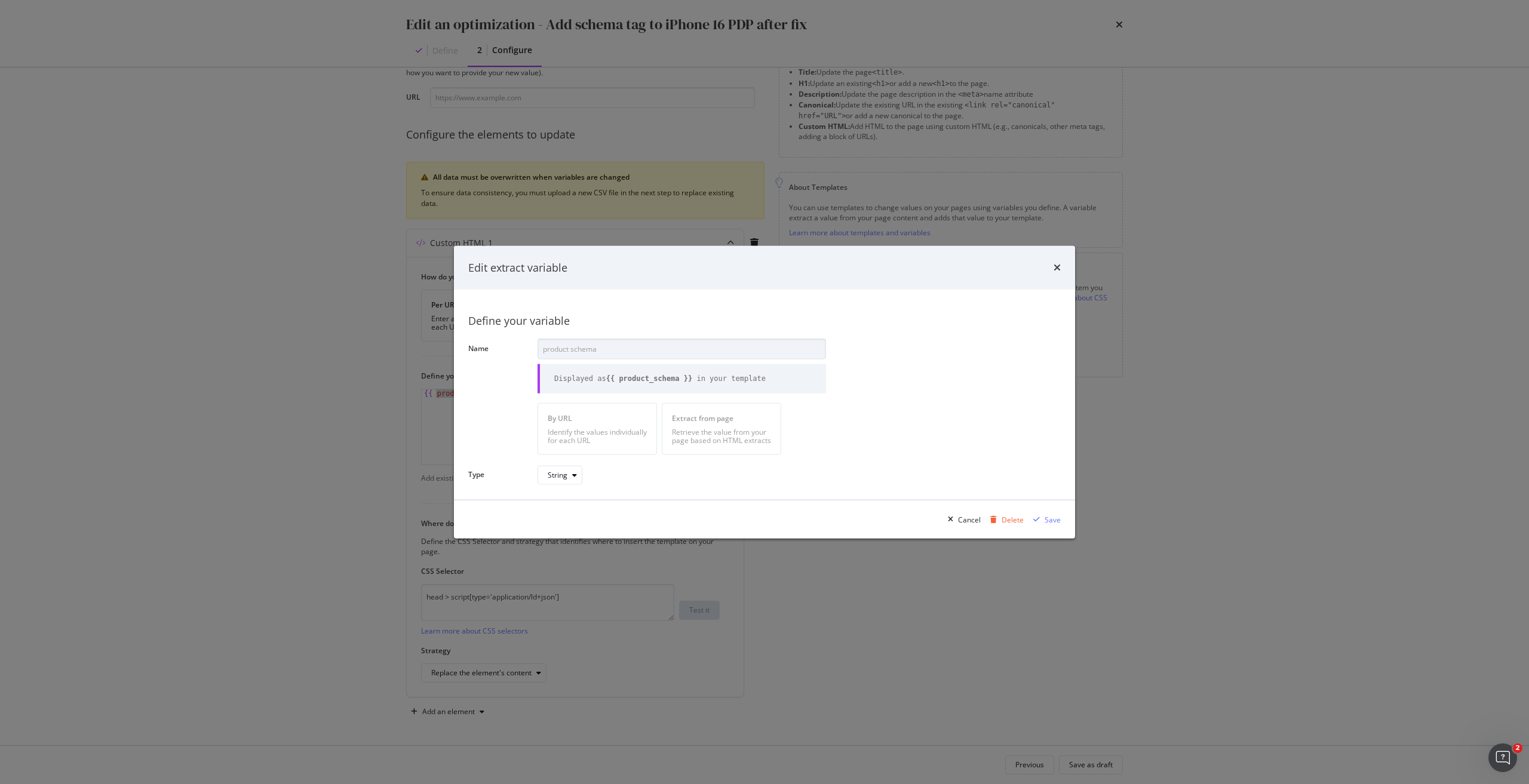
click at [533, 335] on div "Define your variable Name product schema Displayed as {{ product_schema }} in y…" at bounding box center [764, 395] width 592 height 181
click at [1055, 261] on div "times" at bounding box center [1057, 268] width 7 height 16
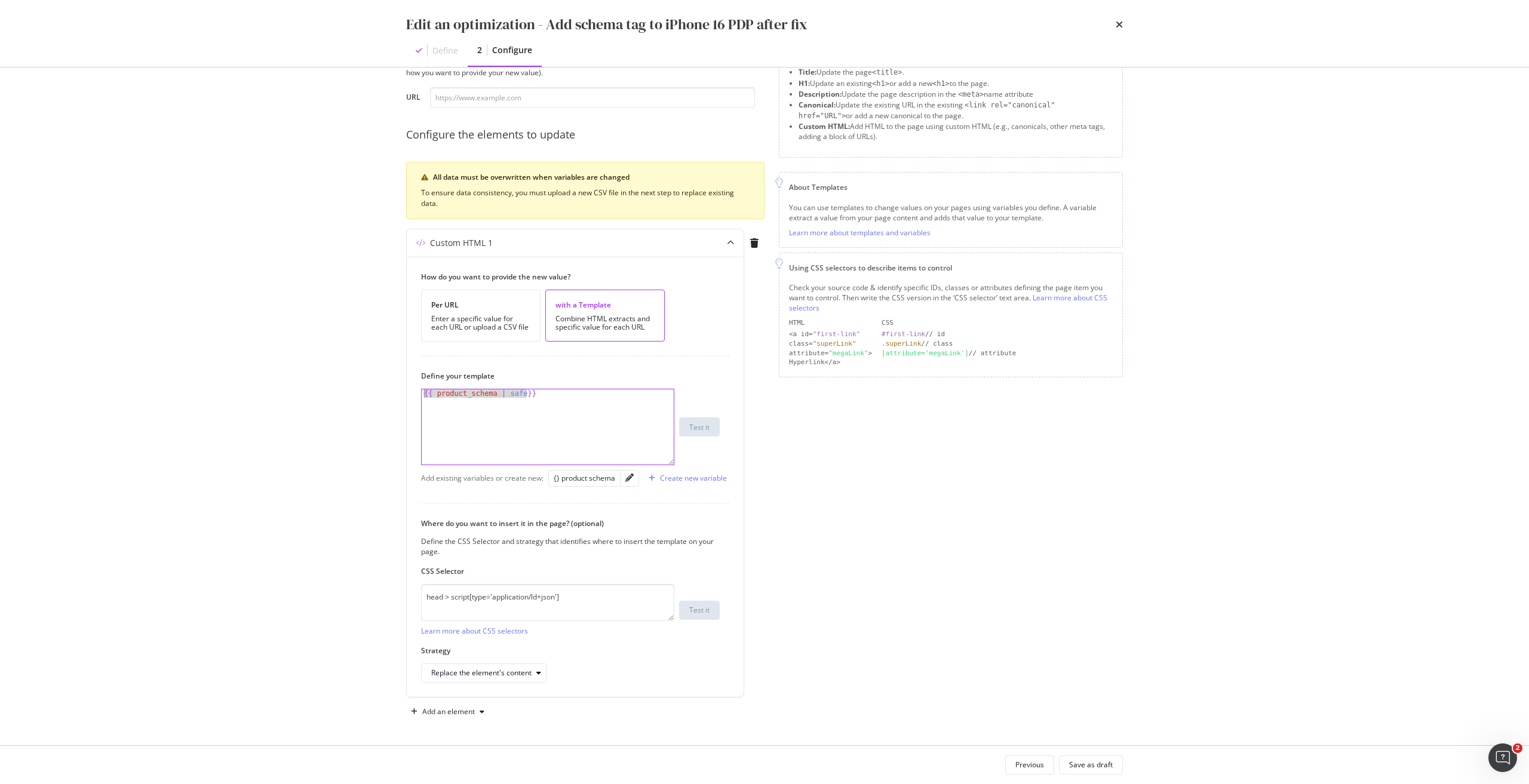
drag, startPoint x: 554, startPoint y: 393, endPoint x: 362, endPoint y: 384, distance: 192.2
click at [362, 384] on div "Edit an optimization - Add schema tag to iPhone 16 PDP after fix Define 2 Confi…" at bounding box center [764, 392] width 1529 height 784
click at [590, 596] on textarea "head > script[type='application/ld+json']" at bounding box center [548, 603] width 254 height 37
click at [589, 597] on textarea "head > script[type='application/ld+json']" at bounding box center [548, 603] width 254 height 37
